Goal: Task Accomplishment & Management: Complete application form

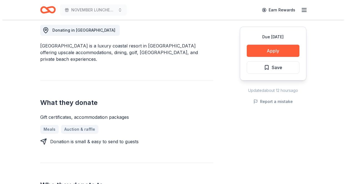
scroll to position [166, 0]
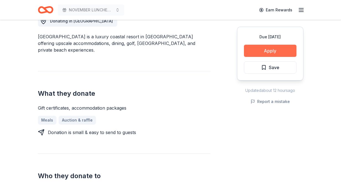
click at [272, 49] on button "Apply" at bounding box center [270, 51] width 53 height 12
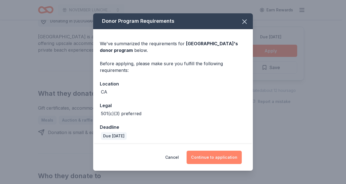
click at [220, 156] on button "Continue to application" at bounding box center [213, 156] width 55 height 13
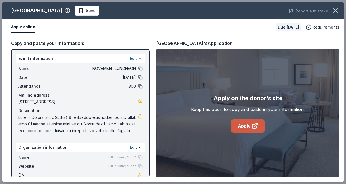
click at [249, 123] on link "Apply" at bounding box center [248, 125] width 34 height 13
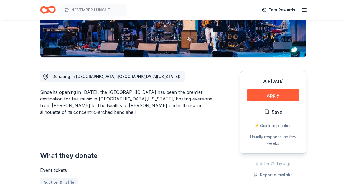
scroll to position [83, 0]
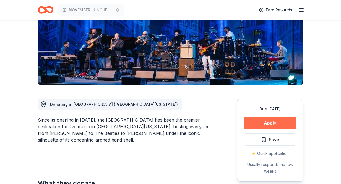
click at [271, 123] on button "Apply" at bounding box center [270, 123] width 53 height 12
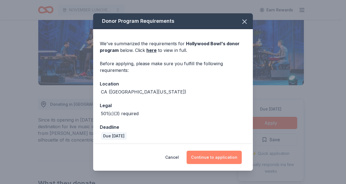
click at [225, 156] on button "Continue to application" at bounding box center [213, 156] width 55 height 13
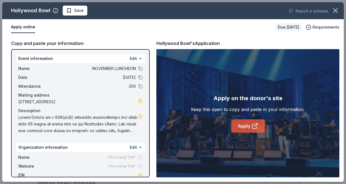
click at [247, 126] on link "Apply" at bounding box center [248, 125] width 34 height 13
